Goal: Check status

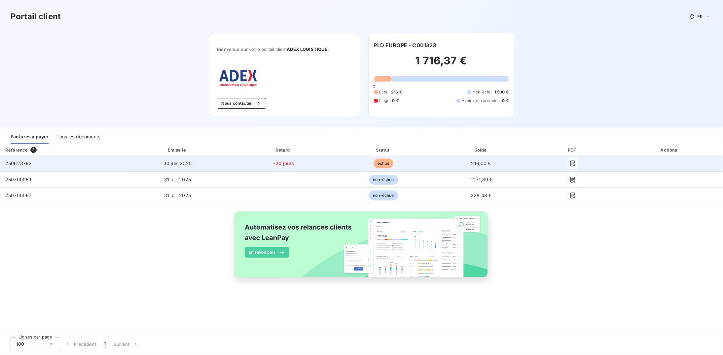
click at [45, 162] on td "250623793" at bounding box center [61, 164] width 123 height 16
